Goal: Download file/media

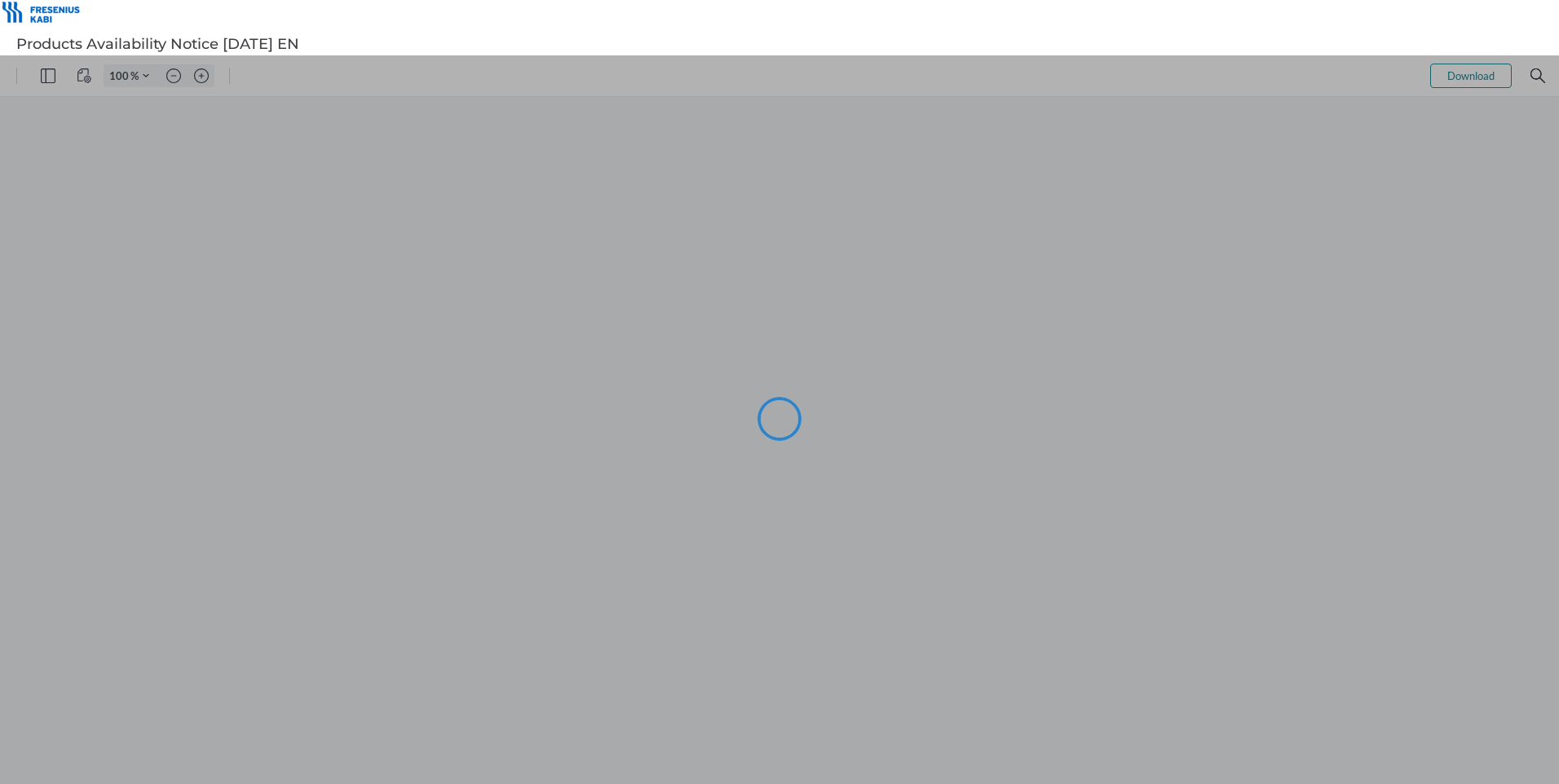
type input "106"
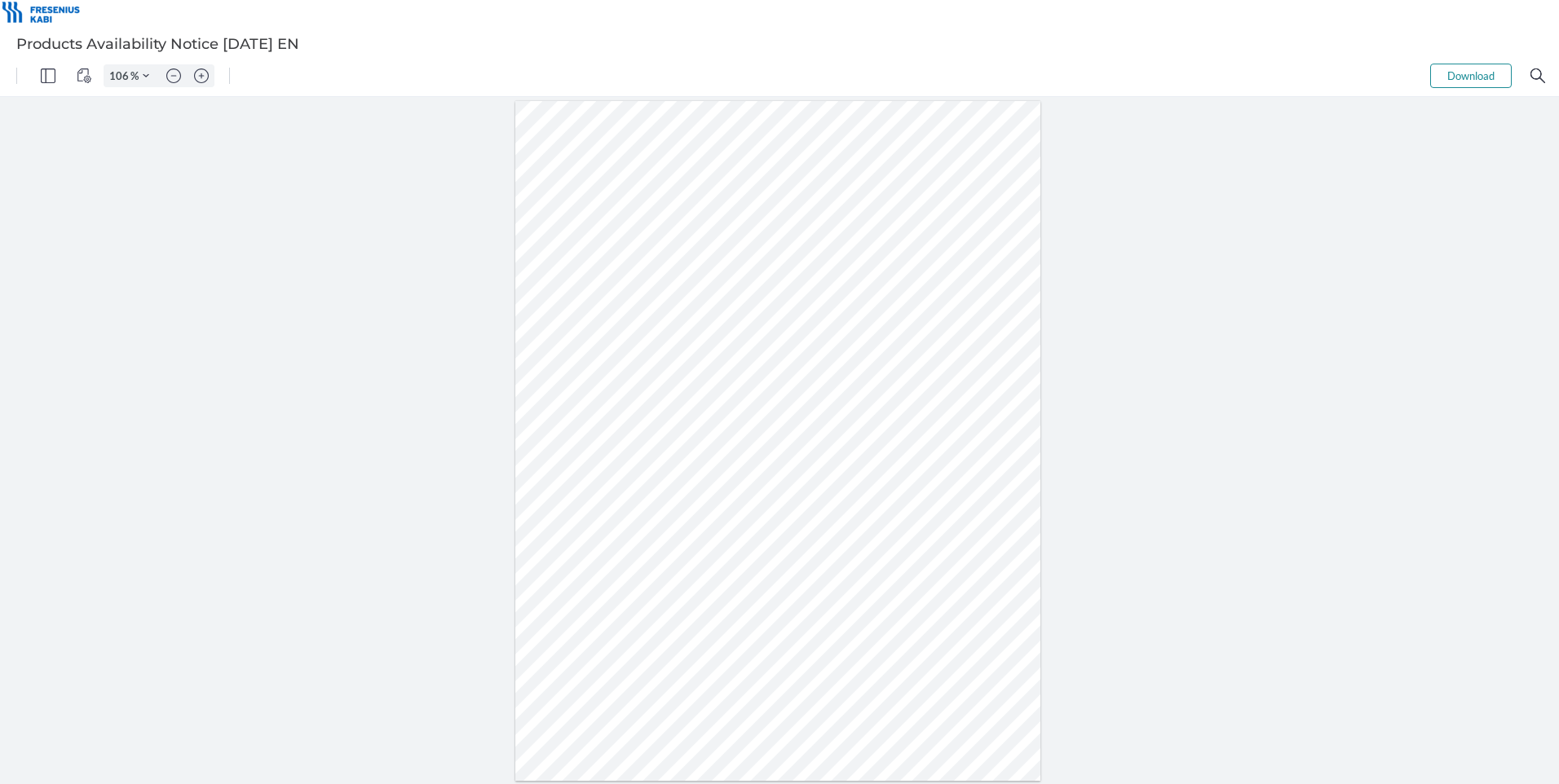
click at [1473, 73] on button "Download" at bounding box center [1471, 75] width 82 height 25
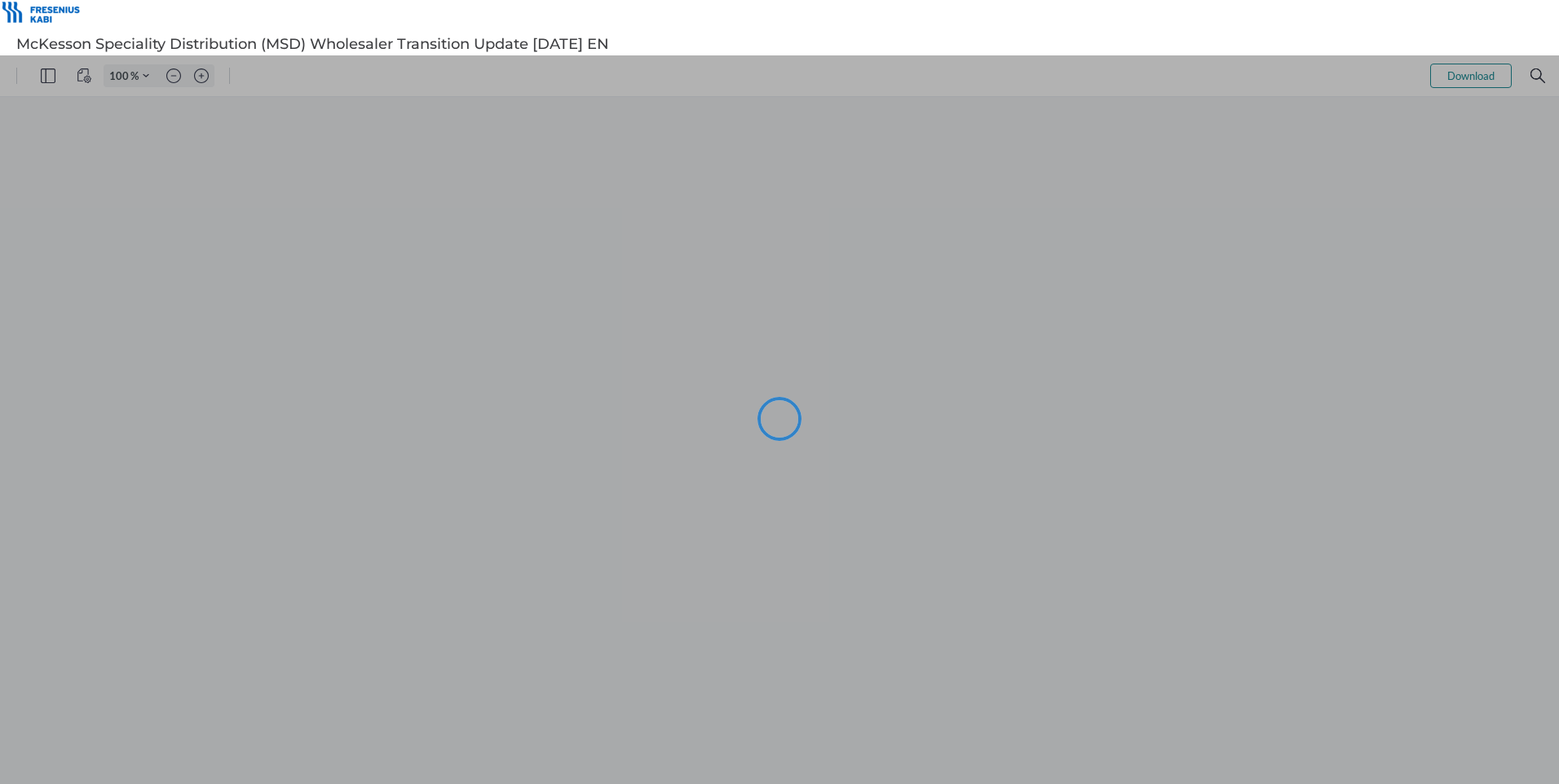
type input "106"
